Goal: Task Accomplishment & Management: Complete application form

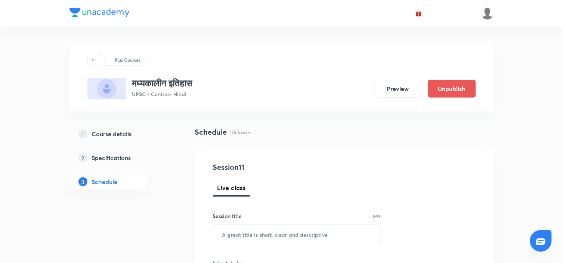
click at [111, 129] on h5 "Course details" at bounding box center [112, 133] width 40 height 9
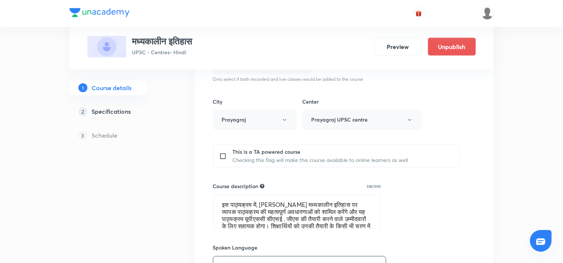
scroll to position [249, 0]
click at [260, 215] on textarea "इस पाठ्यक्रम में, अभिषेक सर मध्यकालीन इतिहास पर व्यापक पाठ्यक्रम की महत्वपूर्ण …" at bounding box center [296, 211] width 167 height 33
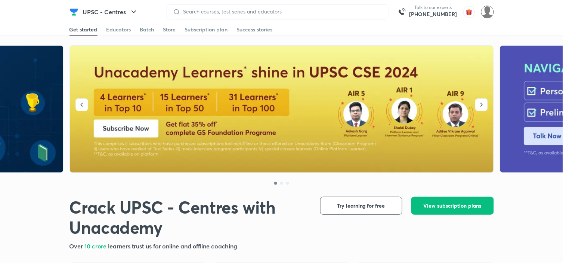
click at [486, 10] on img at bounding box center [487, 12] width 13 height 13
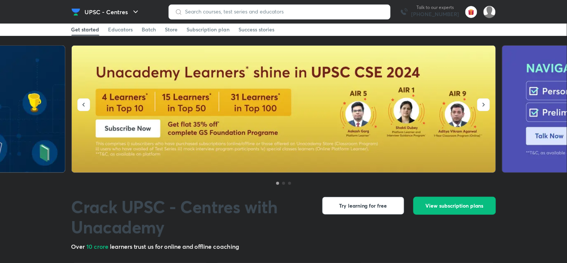
click at [490, 9] on img at bounding box center [489, 12] width 13 height 13
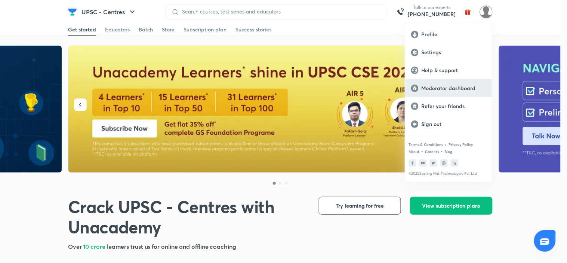
click at [454, 91] on p "Moderator dashboard" at bounding box center [453, 88] width 65 height 7
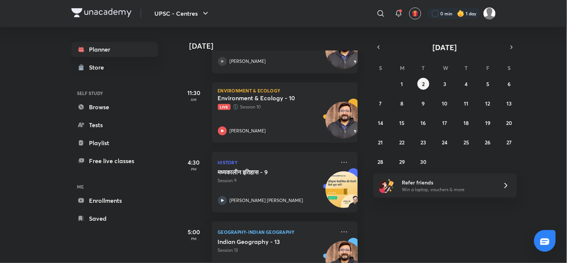
scroll to position [84, 0]
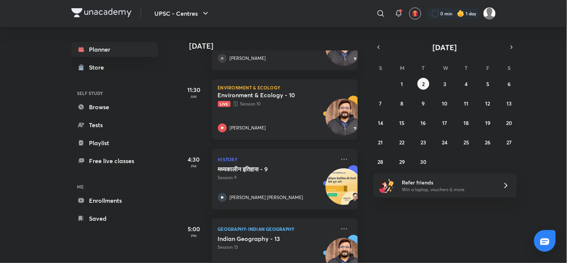
click at [276, 96] on h5 "Environment & Ecology - 10" at bounding box center [264, 94] width 93 height 7
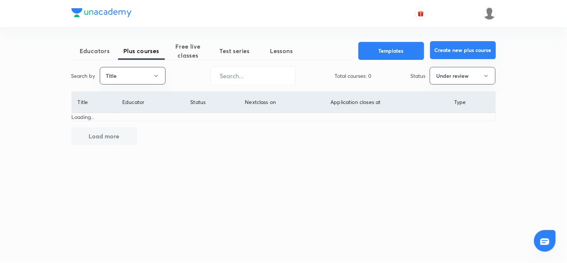
click at [460, 52] on button "Create new plus course" at bounding box center [463, 50] width 66 height 18
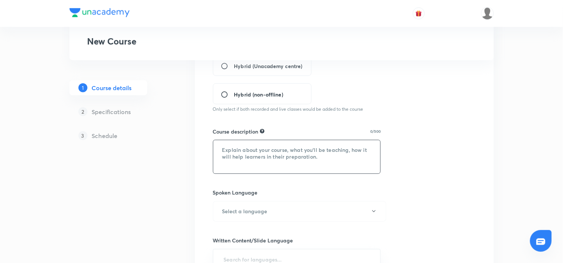
scroll to position [210, 0]
click at [276, 157] on textarea at bounding box center [296, 156] width 167 height 33
paste textarea "इस पाठ्यक्रम में, अभिषेक सर मध्यकालीन इतिहास पर व्यापक पाठ्यक्रम की महत्वपूर्ण …"
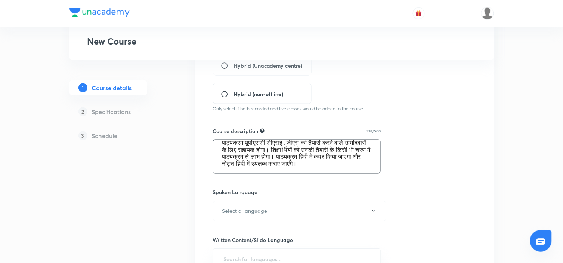
scroll to position [0, 0]
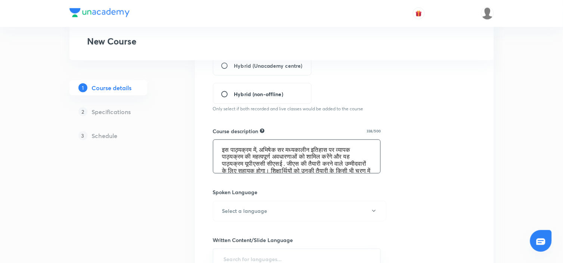
click at [293, 148] on textarea "इस पाठ्यक्रम में, अभिषेक सर मध्यकालीन इतिहास पर व्यापक पाठ्यक्रम की महत्वपूर्ण …" at bounding box center [296, 156] width 167 height 33
paste textarea "धुनिक"
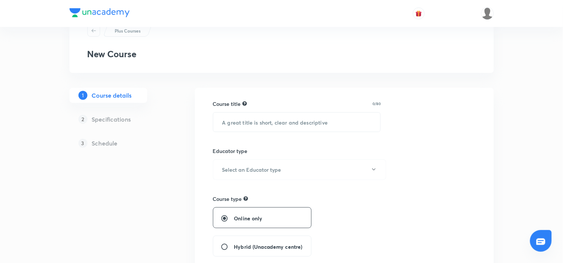
scroll to position [29, 0]
type textarea "इस पाठ्यक्रम में, अभिषेक सर आधुनिक इतिहास पर व्यापक पाठ्यक्रम की महत्वपूर्ण अवध…"
click at [280, 119] on input "text" at bounding box center [296, 122] width 167 height 19
paste input "आधुनिक इतिहास"
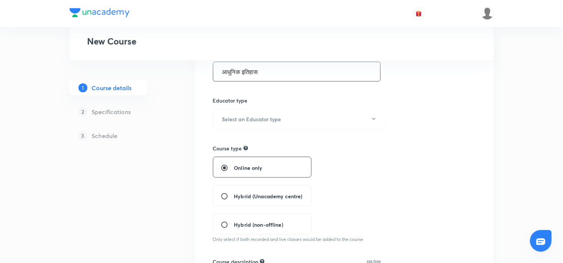
scroll to position [83, 0]
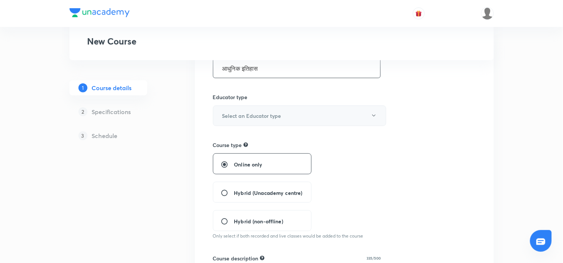
type input "आधुनिक इतिहास"
click at [354, 109] on button "Select an Educator type" at bounding box center [299, 115] width 173 height 21
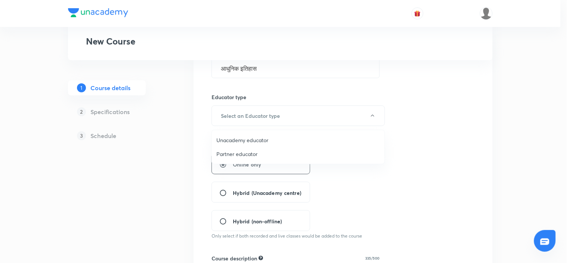
click at [244, 136] on span "Unacademy educator" at bounding box center [298, 140] width 164 height 8
radio input "false"
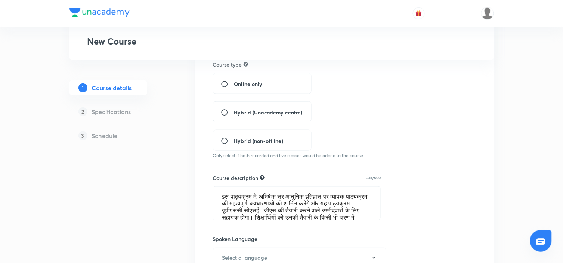
scroll to position [164, 0]
click at [260, 110] on span "Hybrid (Unacademy centre)" at bounding box center [268, 111] width 68 height 8
click at [234, 110] on input "Hybrid (Unacademy centre)" at bounding box center [227, 111] width 13 height 7
radio input "true"
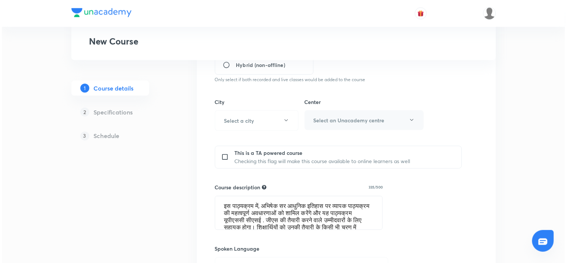
scroll to position [240, 0]
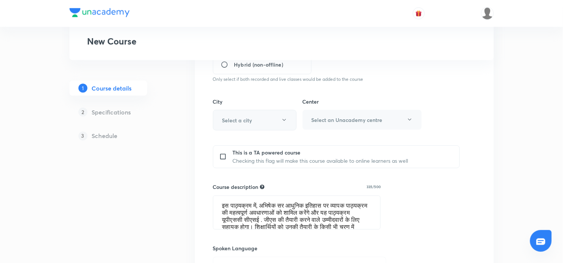
click at [267, 114] on button "Select a city" at bounding box center [255, 120] width 84 height 21
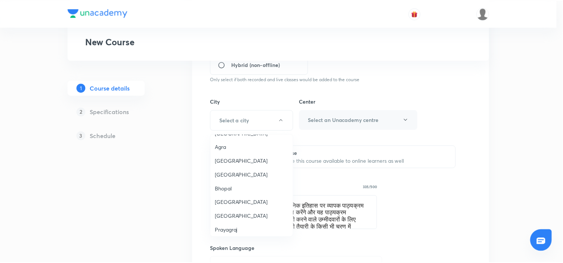
scroll to position [159, 0]
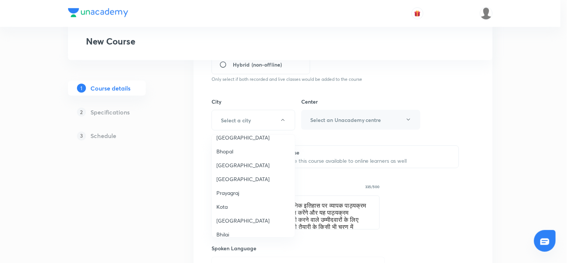
click at [229, 194] on span "Prayagraj" at bounding box center [253, 193] width 74 height 8
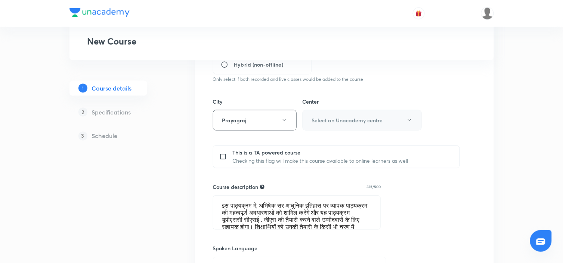
click at [376, 116] on button "Select an Unacademy centre" at bounding box center [362, 120] width 119 height 21
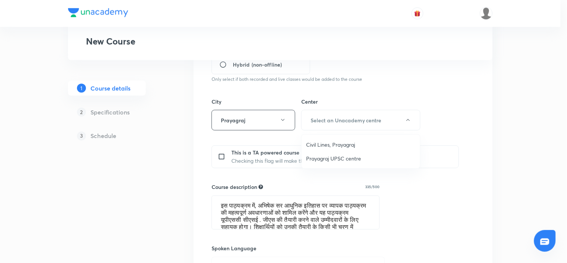
click at [340, 154] on li "Prayagraj UPSC centre" at bounding box center [361, 158] width 118 height 14
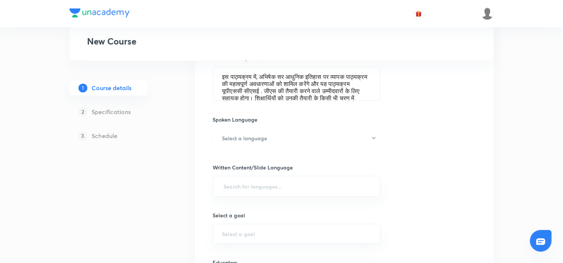
scroll to position [397, 0]
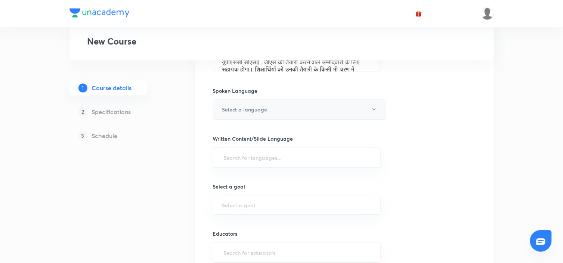
click at [331, 107] on button "Select a language" at bounding box center [299, 109] width 173 height 21
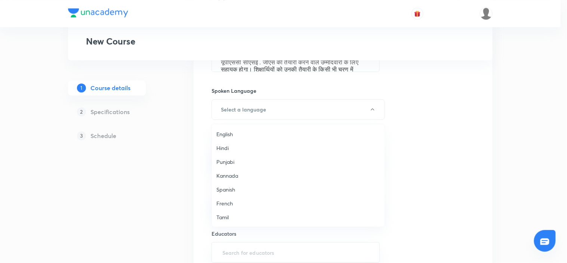
click at [222, 143] on li "Hindi" at bounding box center [298, 148] width 173 height 14
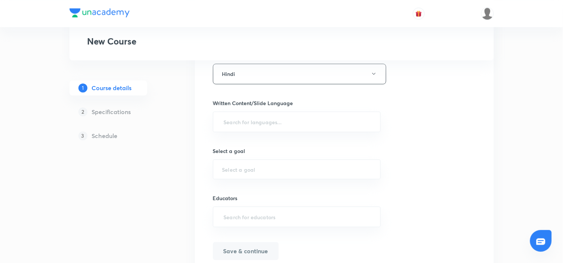
scroll to position [434, 0]
click at [282, 118] on input "text" at bounding box center [296, 121] width 149 height 14
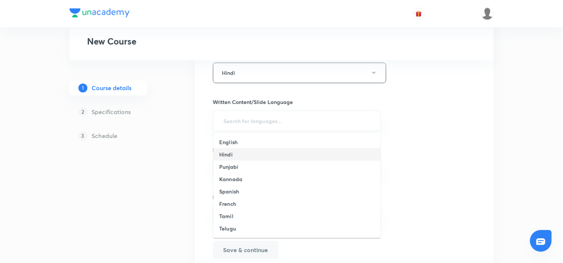
click at [229, 155] on h6 "Hindi" at bounding box center [225, 154] width 13 height 8
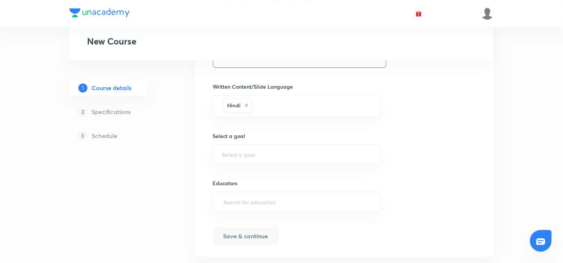
scroll to position [467, 0]
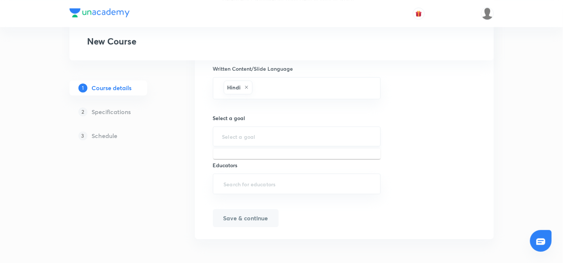
click at [281, 137] on input "text" at bounding box center [296, 136] width 149 height 7
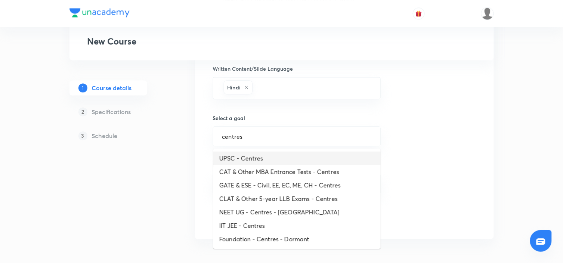
click at [257, 151] on li "UPSC - Centres" at bounding box center [296, 157] width 167 height 13
type input "UPSC - Centres"
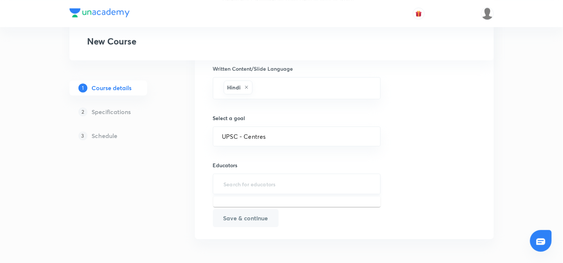
click at [296, 181] on input "text" at bounding box center [296, 184] width 149 height 14
paste input "unacademy-user-UAW03D2J0AWR"
type input "unacademy-user-UAW03D2J0AWR"
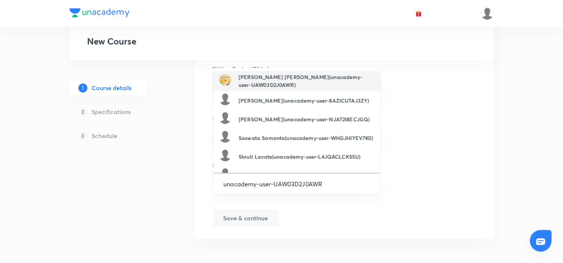
click at [255, 77] on h6 "Abhishek Kumar Singh(unacademy-user-UAW03D2J0AWR)" at bounding box center [307, 81] width 136 height 16
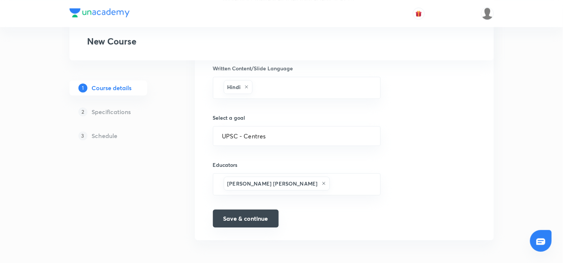
click at [244, 217] on button "Save & continue" at bounding box center [246, 218] width 66 height 18
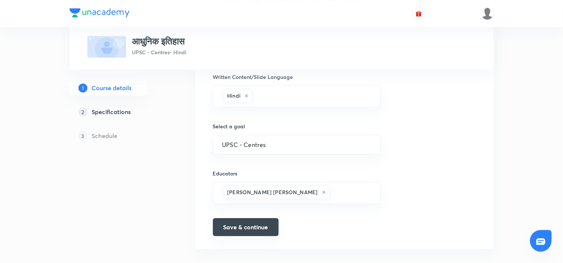
scroll to position [477, 0]
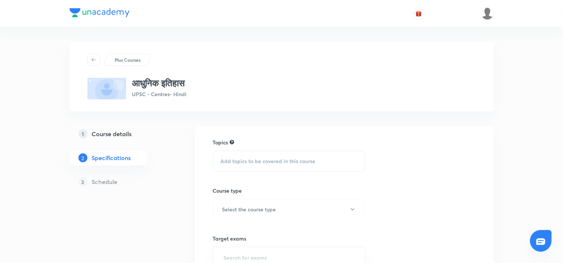
click at [267, 158] on span "Add topics to be covered in this course" at bounding box center [268, 161] width 95 height 6
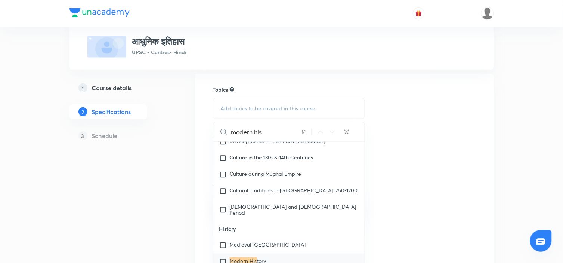
scroll to position [3083, 0]
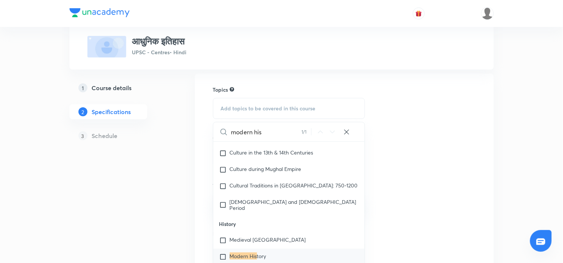
type input "modern his"
click at [229, 253] on input "checkbox" at bounding box center [224, 256] width 10 height 7
checkbox input "true"
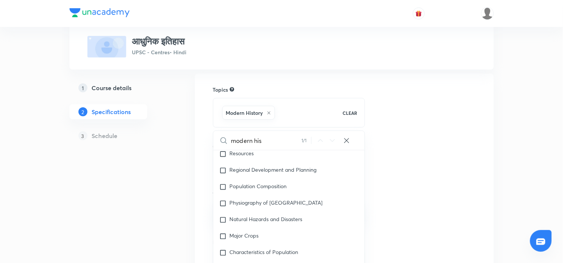
scroll to position [3754, 0]
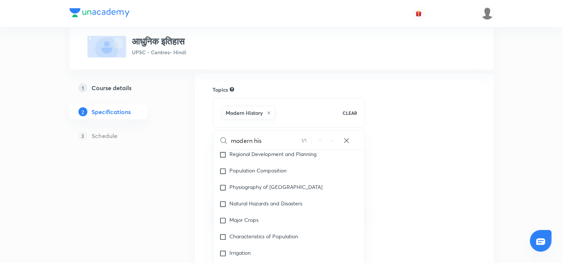
click at [446, 120] on div "Topics Modern History CLEAR modern his 1 / 1 ​ History-UPSC CSE - GS History Me…" at bounding box center [344, 214] width 263 height 256
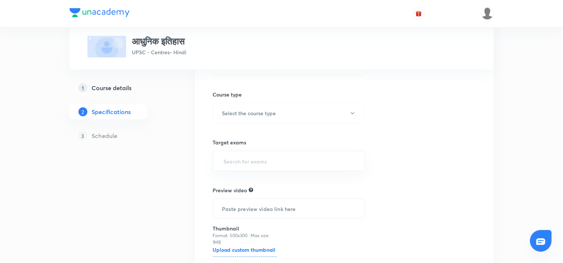
scroll to position [105, 0]
click at [324, 110] on button "Select the course type" at bounding box center [289, 112] width 152 height 21
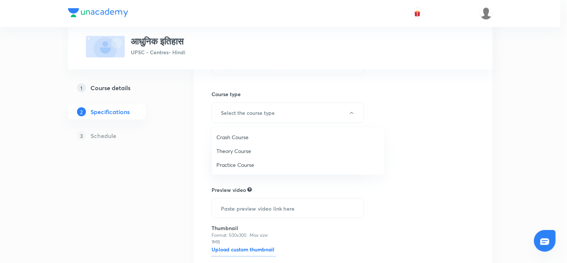
click at [219, 149] on span "Theory Course" at bounding box center [298, 151] width 164 height 8
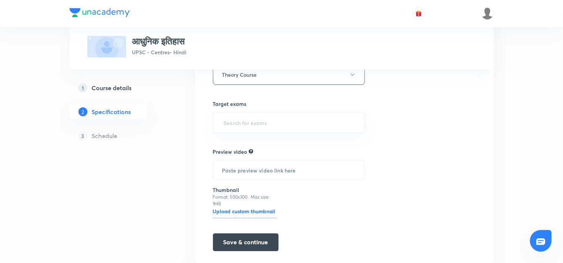
scroll to position [145, 0]
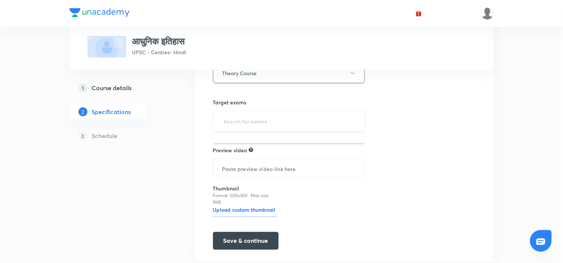
click at [280, 122] on input "text" at bounding box center [289, 121] width 134 height 14
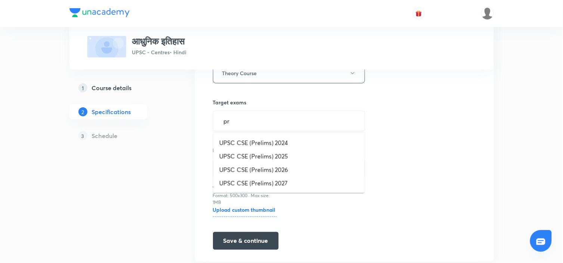
type input "pre"
click at [265, 170] on li "UPSC CSE (Prelims) 2026" at bounding box center [288, 169] width 151 height 13
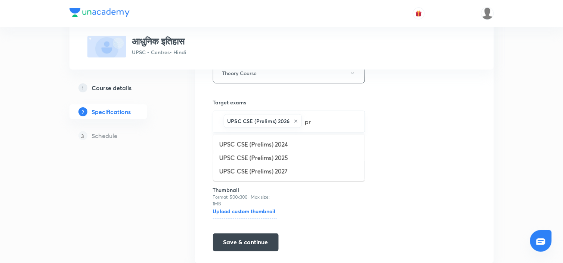
type input "pre"
click at [290, 174] on li "UPSC CSE (Prelims) 2027" at bounding box center [288, 170] width 151 height 13
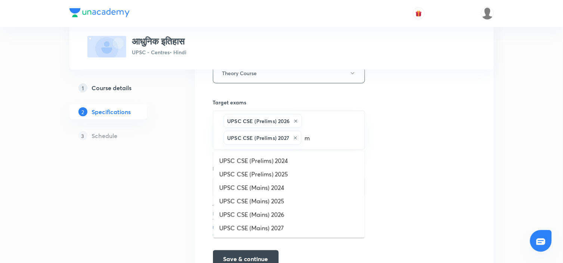
type input "ma"
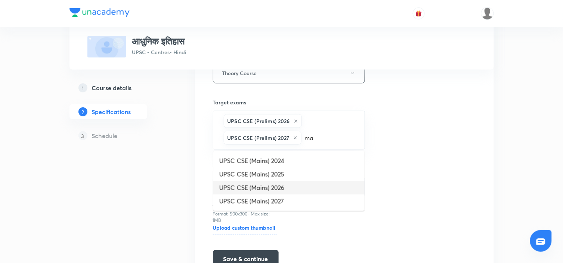
click at [271, 191] on li "UPSC CSE (Mains) 2026" at bounding box center [288, 187] width 151 height 13
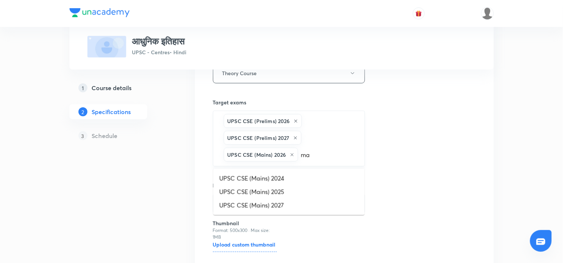
type input "mai"
click at [278, 201] on li "UPSC CSE (Mains) 2027" at bounding box center [288, 204] width 151 height 13
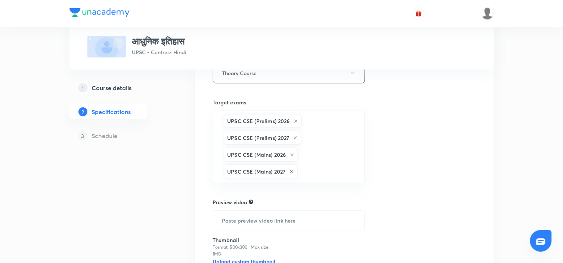
scroll to position [220, 0]
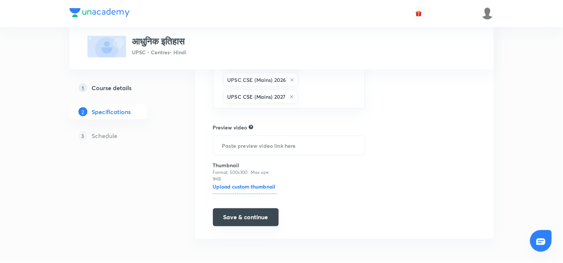
click at [240, 223] on button "Save & continue" at bounding box center [246, 217] width 66 height 18
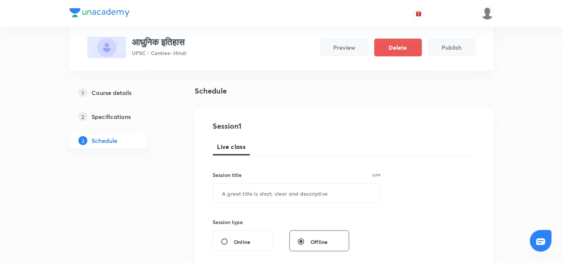
scroll to position [42, 0]
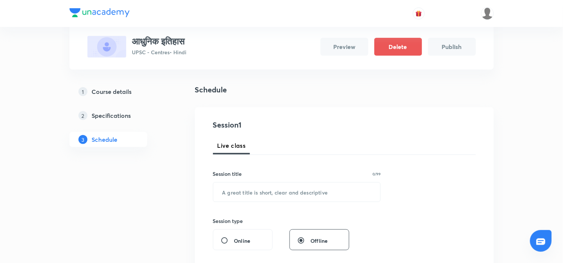
click at [167, 38] on h3 "आधुनिक इतिहास" at bounding box center [159, 41] width 55 height 11
copy h3 "आधुनिक इतिहास"
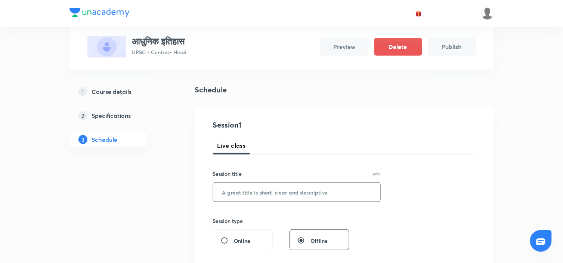
click at [272, 187] on input "text" at bounding box center [296, 191] width 167 height 19
paste input "आधुनिक इतिहास"
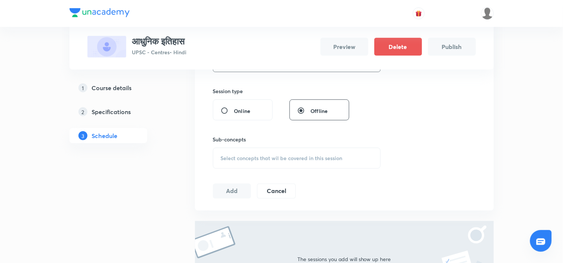
scroll to position [172, 0]
type input "आधुनिक इतिहास - 1"
click at [306, 163] on div "Select concepts that wil be covered in this session" at bounding box center [297, 157] width 168 height 21
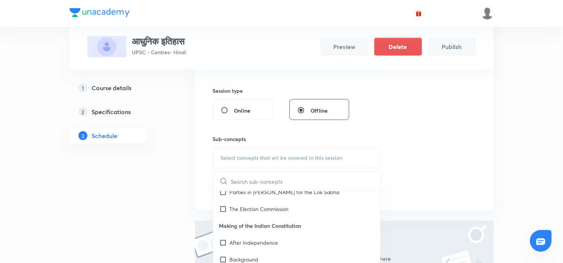
scroll to position [110, 0]
click at [268, 204] on p "The Election Commission" at bounding box center [259, 207] width 59 height 8
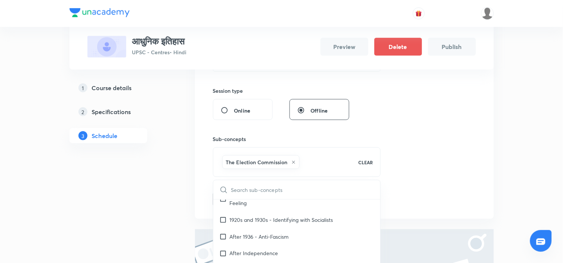
scroll to position [307, 0]
click at [264, 249] on p "After Independence" at bounding box center [254, 253] width 49 height 8
checkbox input "true"
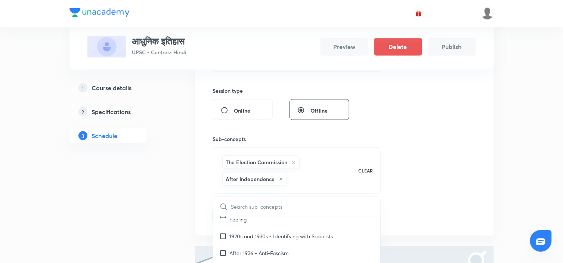
click at [297, 159] on div "The Election Commission" at bounding box center [260, 162] width 77 height 14
click at [294, 162] on icon at bounding box center [293, 162] width 3 height 3
checkbox input "false"
checkbox input "true"
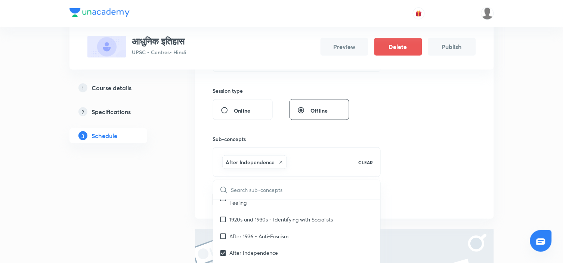
click at [428, 142] on div "Session 1 Live class Session title 17/99 आधुनिक इतिहास - 1 ​ Session type Onlin…" at bounding box center [344, 97] width 263 height 217
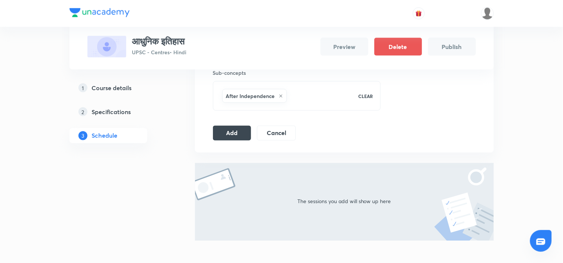
scroll to position [239, 0]
click at [235, 133] on button "Add" at bounding box center [232, 131] width 38 height 15
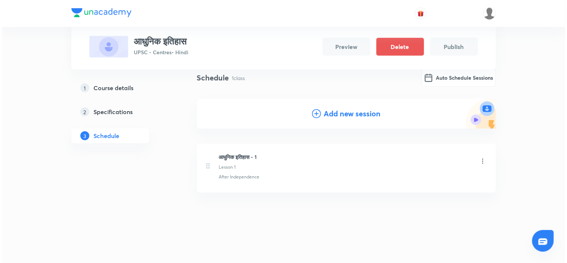
scroll to position [57, 0]
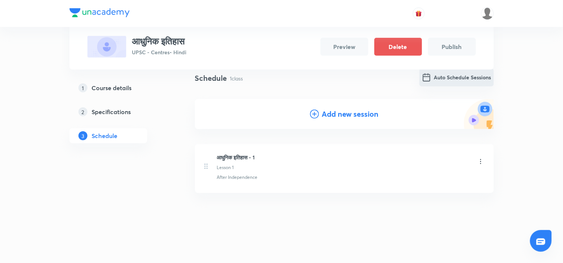
click at [448, 75] on button "Auto Schedule Sessions" at bounding box center [457, 77] width 74 height 18
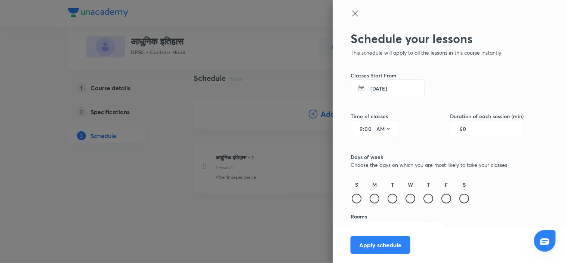
click at [366, 88] on button "2 Sep 2025" at bounding box center [387, 88] width 74 height 18
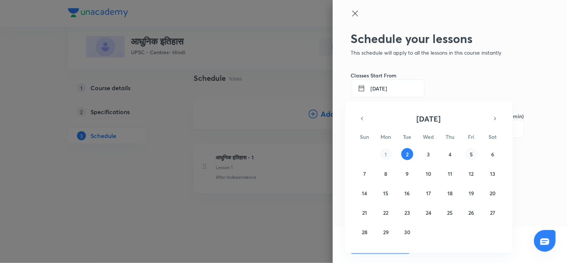
click at [468, 154] on button "5" at bounding box center [471, 154] width 12 height 12
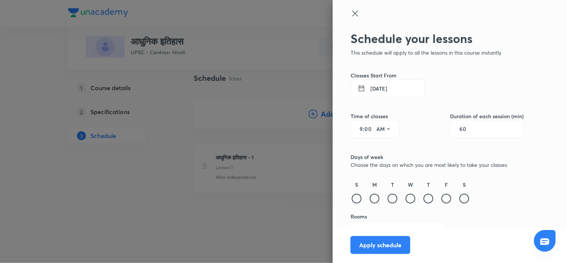
click at [354, 129] on input "9" at bounding box center [358, 129] width 9 height 6
type input "4"
type input "30"
click at [385, 128] on icon at bounding box center [388, 129] width 6 height 6
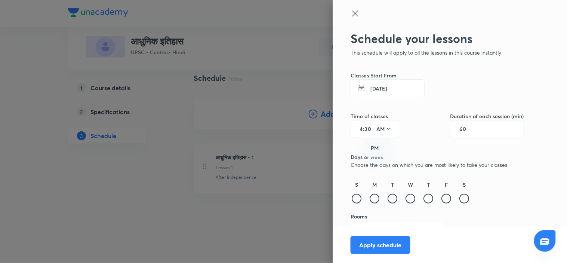
click at [375, 149] on div "PM" at bounding box center [378, 148] width 27 height 18
click at [420, 139] on div "Schedule your lessons This schedule will apply to all the lessons in this cours…" at bounding box center [436, 153] width 173 height 245
click at [459, 131] on input "60" at bounding box center [466, 129] width 14 height 6
type input "150"
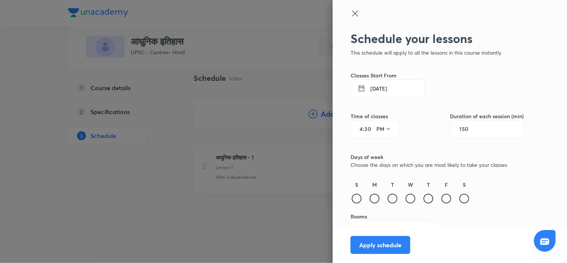
click at [435, 144] on div "Schedule your lessons This schedule will apply to all the lessons in this cours…" at bounding box center [436, 153] width 173 height 245
click at [370, 197] on div at bounding box center [375, 199] width 10 height 10
click at [389, 198] on div at bounding box center [392, 199] width 10 height 10
drag, startPoint x: 411, startPoint y: 199, endPoint x: 404, endPoint y: 198, distance: 7.6
click at [404, 198] on div "S M T W T F S" at bounding box center [436, 192] width 173 height 24
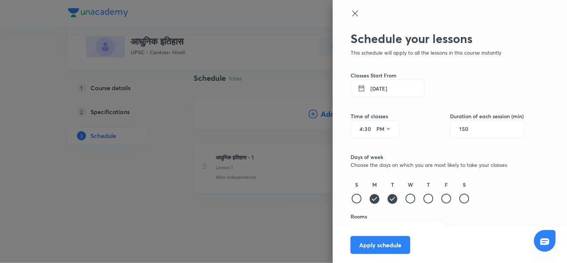
click at [405, 198] on div at bounding box center [410, 199] width 10 height 10
click at [423, 199] on div at bounding box center [428, 199] width 10 height 10
click at [442, 197] on div at bounding box center [446, 199] width 10 height 10
click at [459, 197] on div at bounding box center [464, 199] width 10 height 10
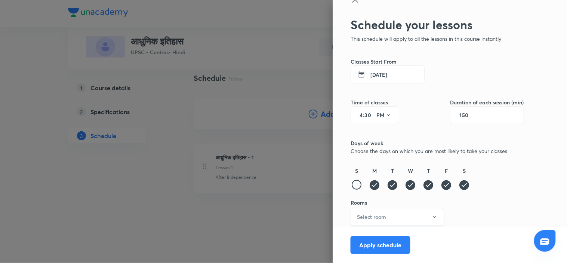
click at [412, 212] on button "Select room" at bounding box center [396, 217] width 93 height 18
click at [356, 250] on span "1202" at bounding box center [391, 250] width 84 height 8
click at [384, 237] on button "Apply schedule" at bounding box center [380, 244] width 60 height 18
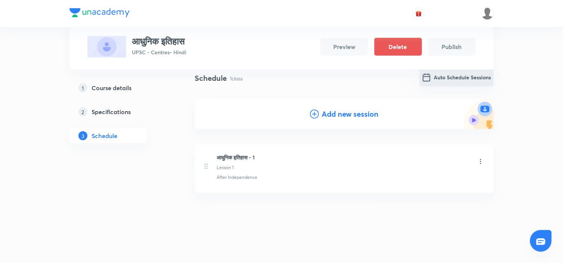
click at [443, 79] on button "Auto Schedule Sessions" at bounding box center [457, 77] width 74 height 18
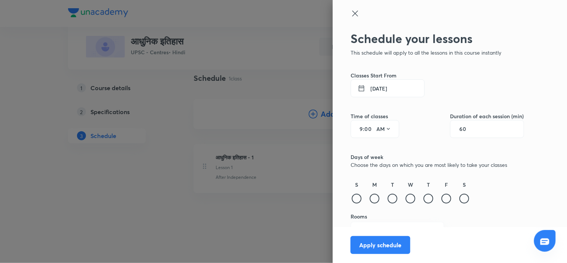
click at [367, 85] on button "2 Sep 2025" at bounding box center [387, 88] width 74 height 18
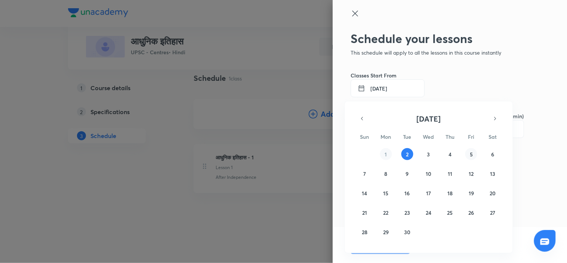
click at [473, 154] on button "5" at bounding box center [471, 154] width 12 height 12
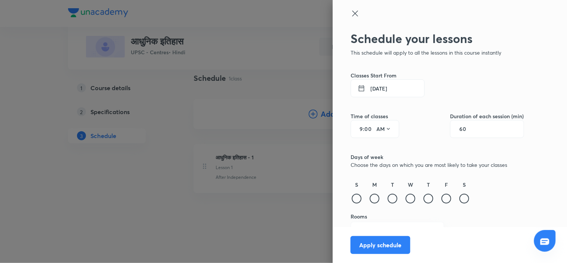
click at [354, 129] on input "9" at bounding box center [358, 129] width 9 height 6
type input "4"
type input "30"
click at [385, 131] on icon at bounding box center [388, 129] width 6 height 6
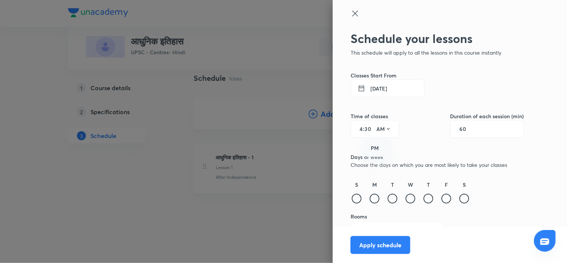
click at [377, 146] on div "PM" at bounding box center [378, 148] width 27 height 18
click at [451, 125] on div "60" at bounding box center [487, 129] width 74 height 18
click at [459, 126] on input "60" at bounding box center [466, 129] width 14 height 6
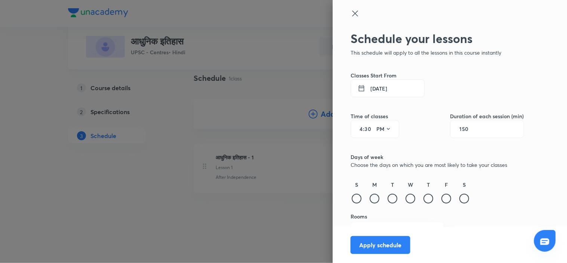
type input "150"
click at [371, 198] on div at bounding box center [375, 199] width 10 height 10
click at [387, 198] on div at bounding box center [392, 199] width 10 height 10
click at [405, 198] on div at bounding box center [410, 199] width 10 height 10
click at [426, 199] on div at bounding box center [428, 199] width 10 height 10
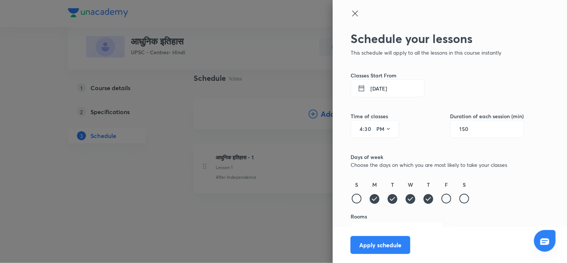
click at [441, 199] on div at bounding box center [446, 199] width 10 height 10
click at [459, 198] on div at bounding box center [464, 199] width 10 height 10
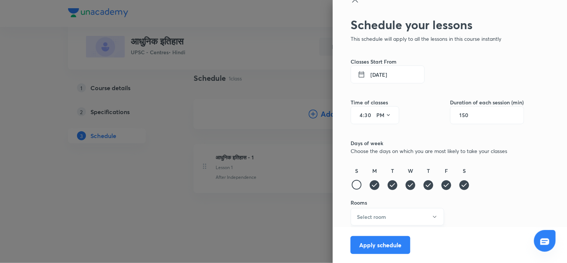
click at [391, 210] on button "Select room" at bounding box center [396, 217] width 93 height 18
click at [356, 247] on span "1202" at bounding box center [391, 250] width 84 height 8
click at [369, 242] on button "Apply schedule" at bounding box center [380, 244] width 60 height 18
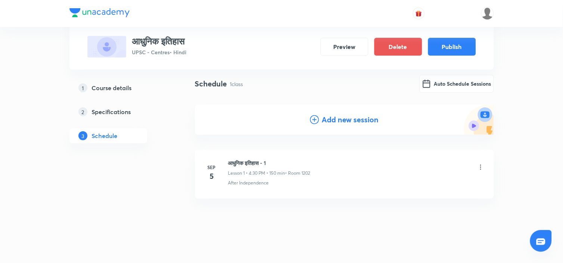
scroll to position [57, 0]
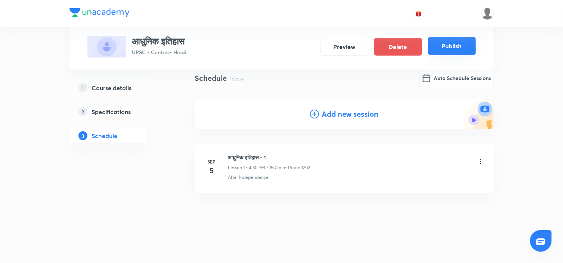
click at [454, 45] on button "Publish" at bounding box center [452, 46] width 48 height 18
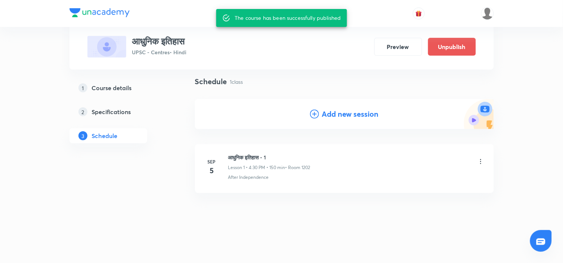
click at [167, 201] on div "1 Course details 2 Specifications 3 Schedule" at bounding box center [120, 163] width 102 height 174
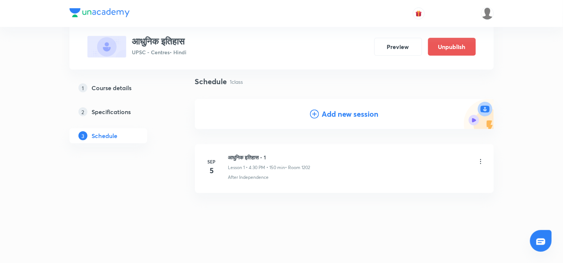
click at [187, 37] on h3 "आधुनिक इतिहास" at bounding box center [159, 41] width 55 height 11
copy h3 "आधुनिक इतिहास"
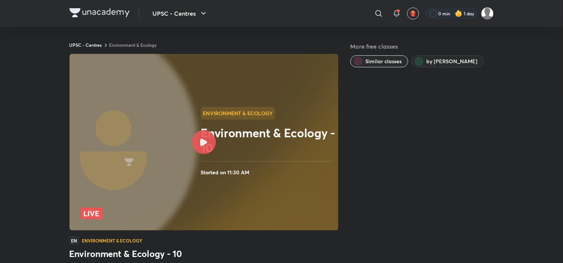
click at [212, 143] on div at bounding box center [204, 142] width 24 height 24
click at [69, 12] on img at bounding box center [99, 12] width 60 height 9
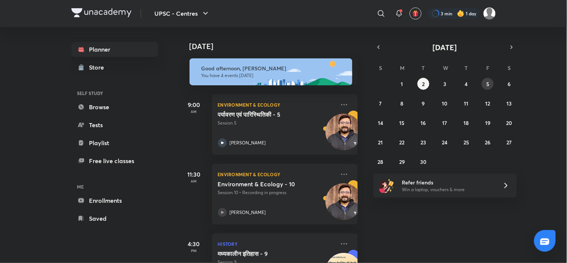
click at [491, 83] on button "5" at bounding box center [488, 84] width 12 height 12
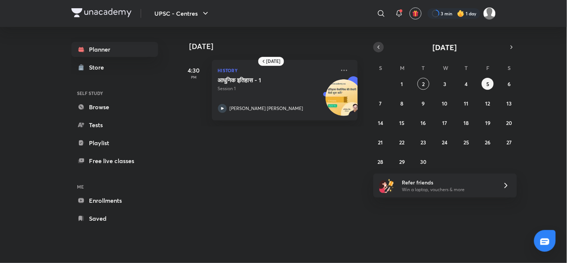
click at [380, 47] on icon "button" at bounding box center [379, 47] width 6 height 7
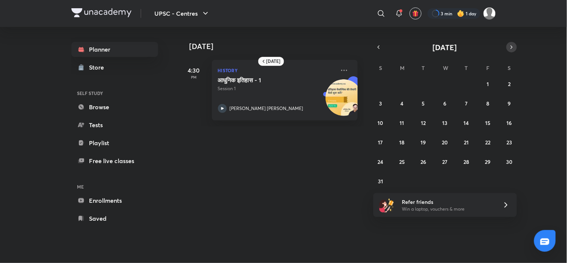
click at [511, 48] on icon "button" at bounding box center [512, 47] width 6 height 7
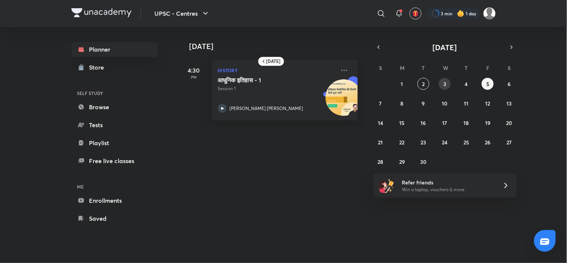
click at [440, 84] on button "3" at bounding box center [445, 84] width 12 height 12
